Goal: Go to known website: Access a specific website the user already knows

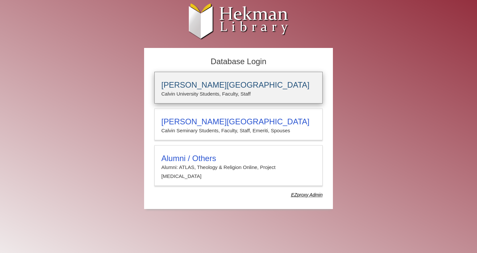
type input "**********"
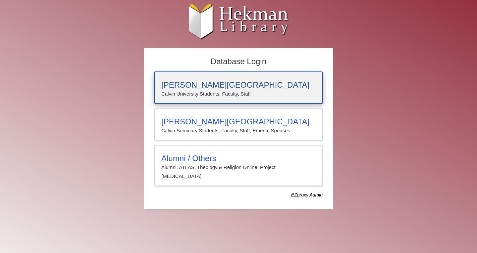
click at [273, 80] on h3 "[PERSON_NAME][GEOGRAPHIC_DATA]" at bounding box center [238, 84] width 154 height 9
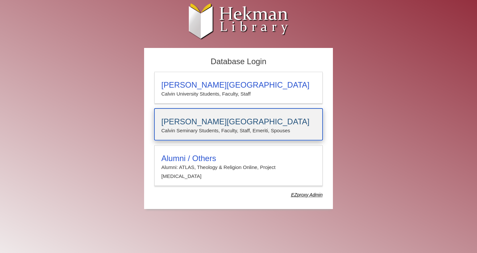
click at [206, 116] on div "[PERSON_NAME][GEOGRAPHIC_DATA][PERSON_NAME] Students, Faculty, Staff, Emeriti, …" at bounding box center [238, 125] width 168 height 32
